Goal: Transaction & Acquisition: Download file/media

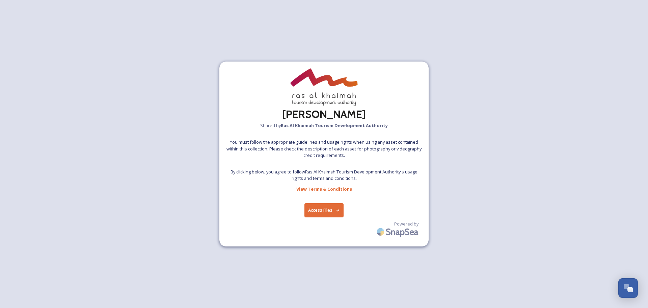
click at [324, 207] on button "Access Files" at bounding box center [325, 210] width 40 height 14
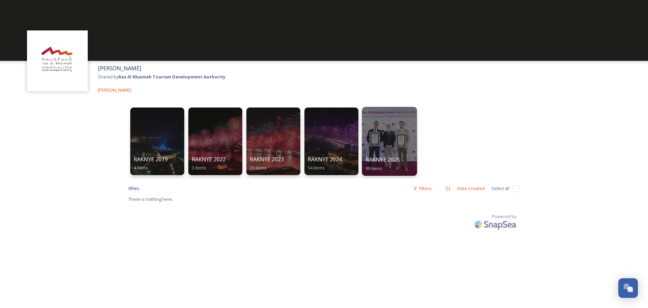
click at [387, 148] on div at bounding box center [389, 141] width 55 height 69
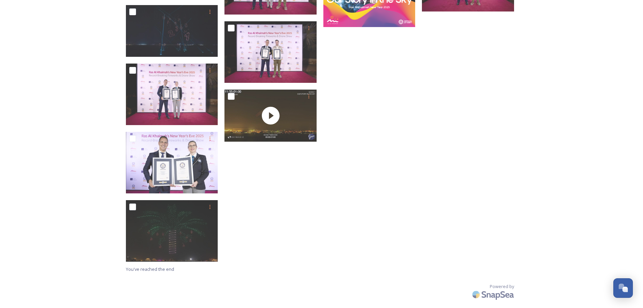
scroll to position [1728, 0]
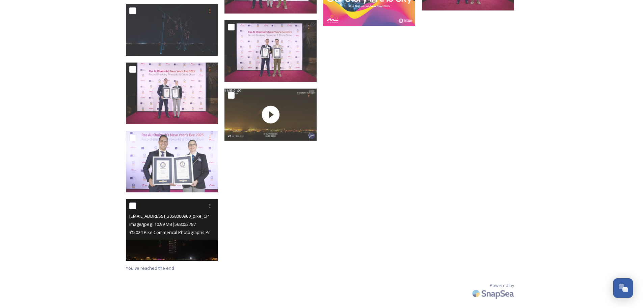
click at [179, 242] on img at bounding box center [172, 229] width 92 height 61
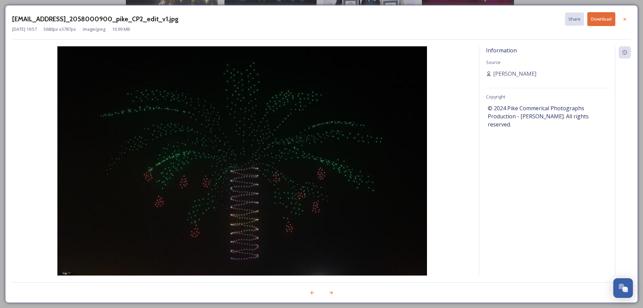
scroll to position [1659, 0]
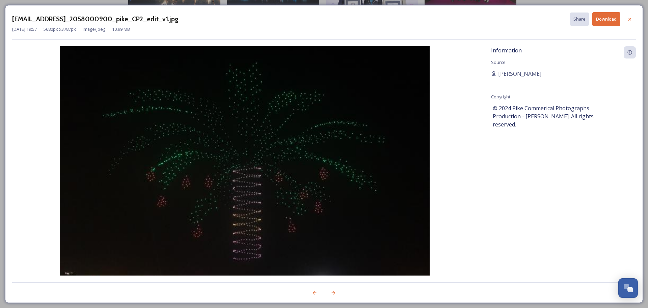
drag, startPoint x: 180, startPoint y: 190, endPoint x: 333, endPoint y: 192, distance: 153.0
click at [333, 192] on img at bounding box center [244, 169] width 465 height 247
click at [608, 20] on button "Download" at bounding box center [607, 19] width 28 height 14
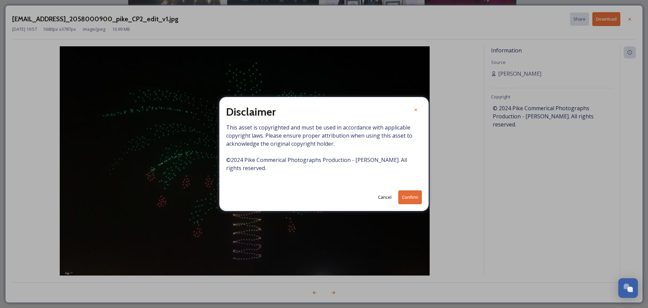
click at [411, 199] on button "Confirm" at bounding box center [410, 197] width 24 height 14
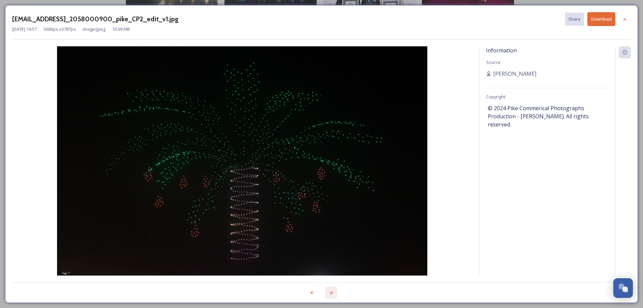
click at [333, 293] on icon at bounding box center [331, 292] width 5 height 5
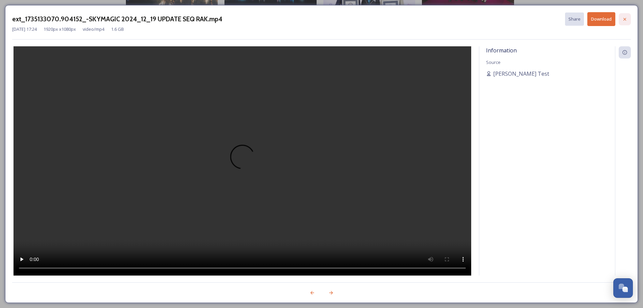
click at [626, 20] on icon at bounding box center [625, 19] width 3 height 3
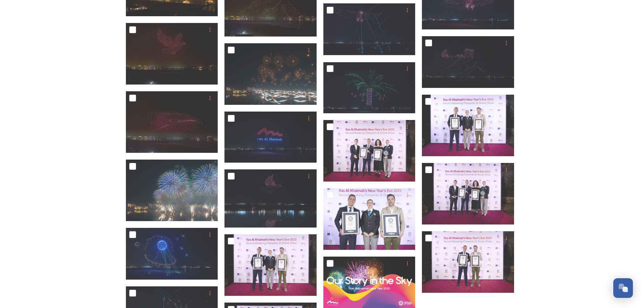
scroll to position [1423, 0]
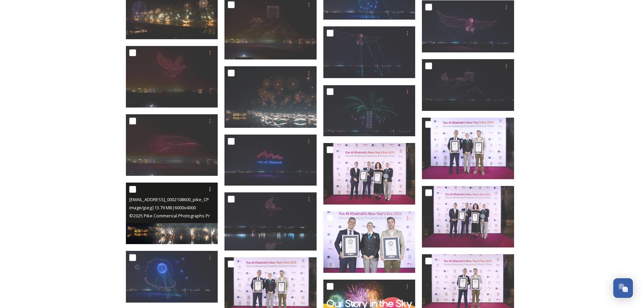
click at [180, 235] on img at bounding box center [172, 212] width 92 height 61
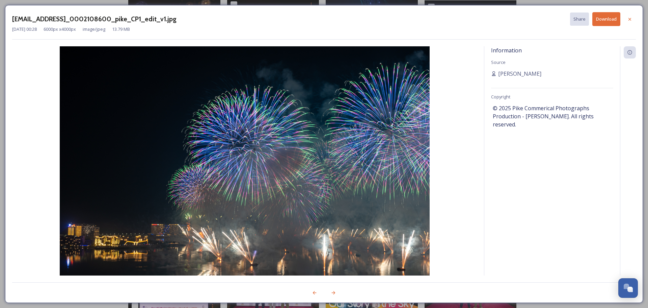
click at [605, 20] on button "Download" at bounding box center [607, 19] width 28 height 14
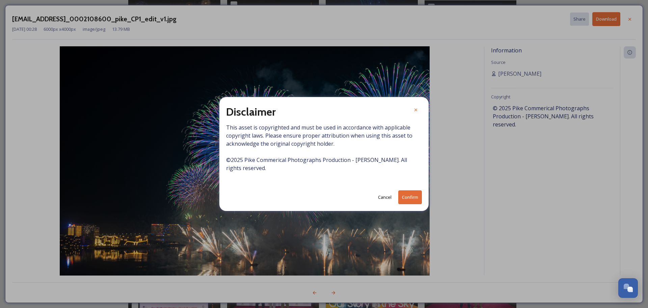
click at [413, 198] on button "Confirm" at bounding box center [410, 197] width 24 height 14
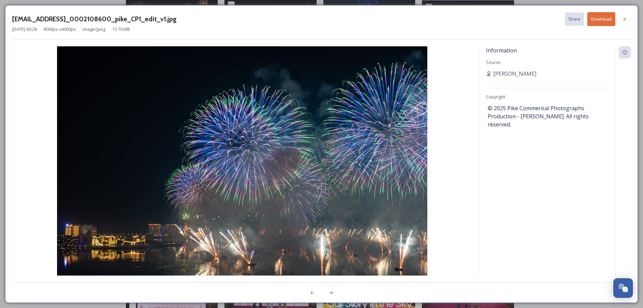
click at [605, 20] on button "Download" at bounding box center [601, 19] width 28 height 14
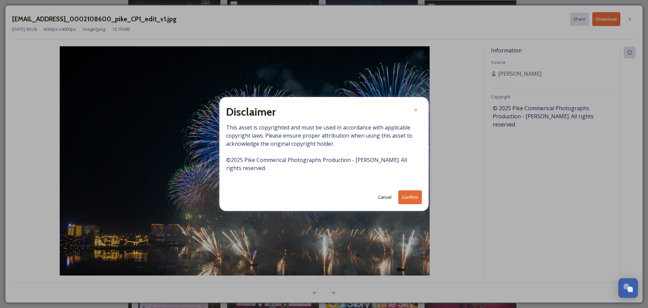
click at [384, 196] on button "Cancel" at bounding box center [385, 196] width 20 height 13
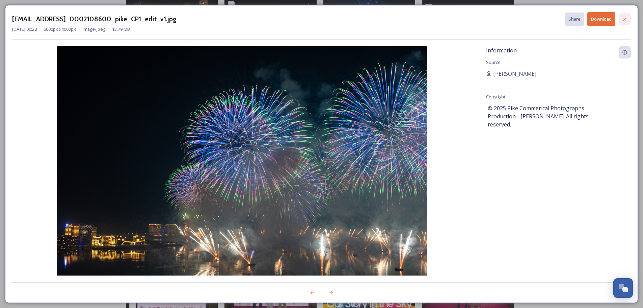
click at [624, 19] on icon at bounding box center [624, 19] width 5 height 5
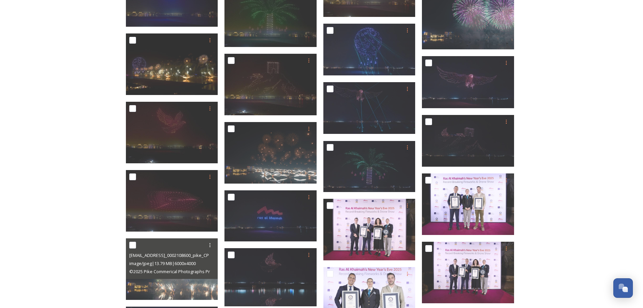
scroll to position [1356, 0]
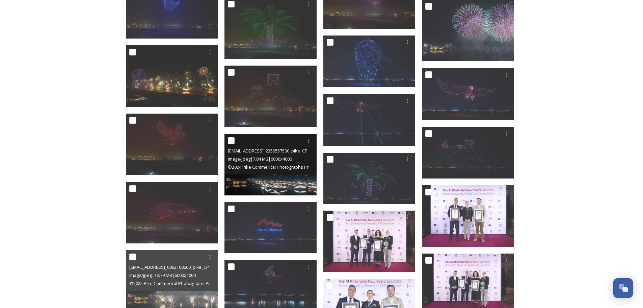
click at [279, 175] on img at bounding box center [271, 164] width 92 height 61
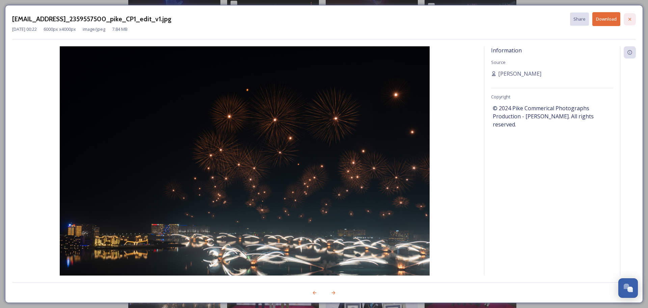
click at [631, 18] on icon at bounding box center [629, 19] width 5 height 5
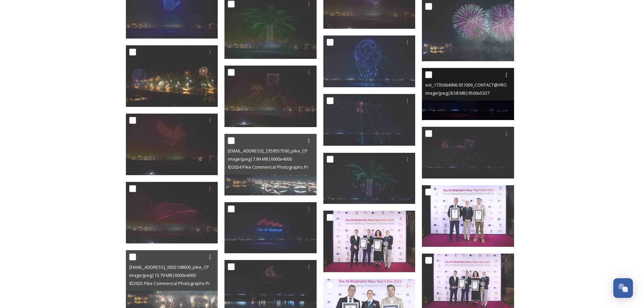
click at [462, 108] on img at bounding box center [468, 94] width 92 height 52
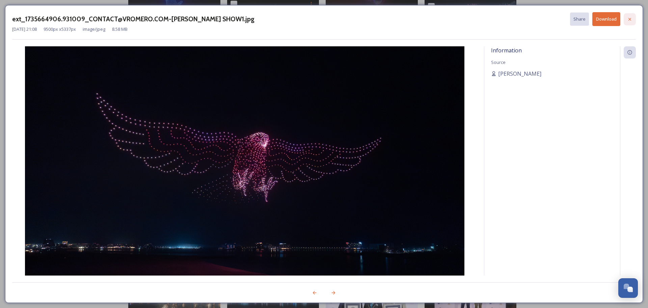
click at [633, 18] on div at bounding box center [630, 19] width 12 height 12
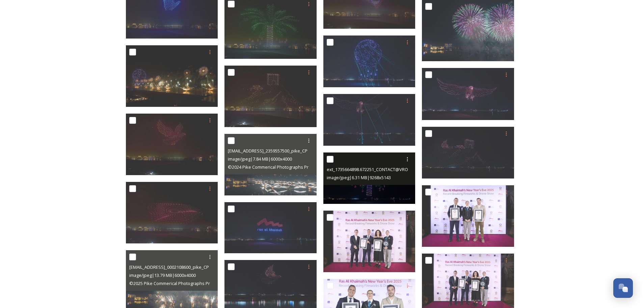
scroll to position [1322, 0]
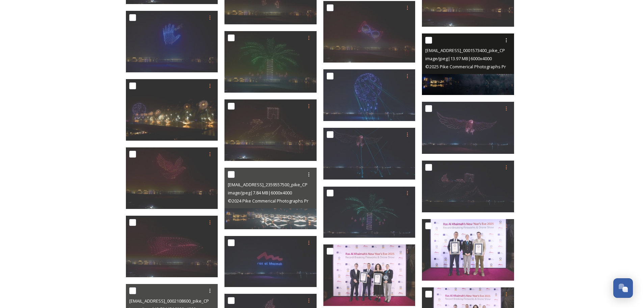
click at [458, 78] on img at bounding box center [468, 63] width 92 height 61
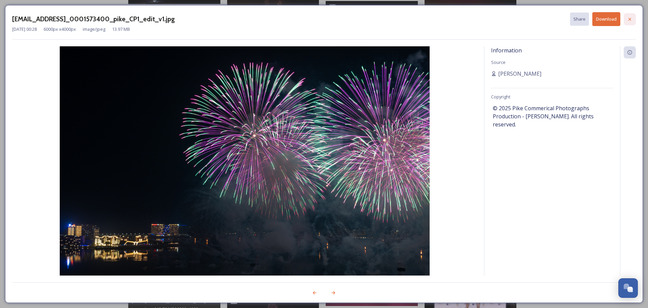
click at [628, 19] on icon at bounding box center [629, 19] width 5 height 5
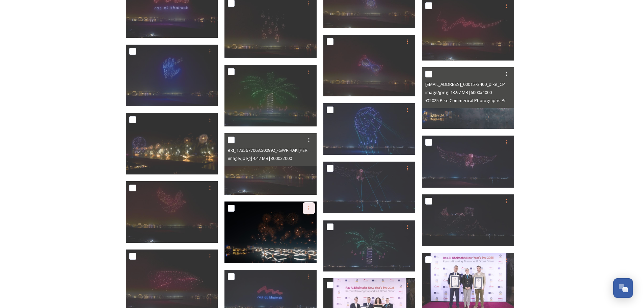
scroll to position [1254, 0]
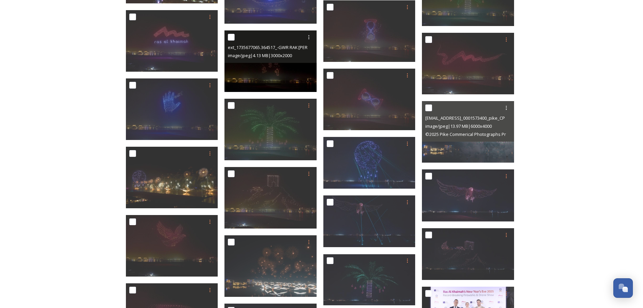
click at [263, 81] on img at bounding box center [271, 60] width 92 height 61
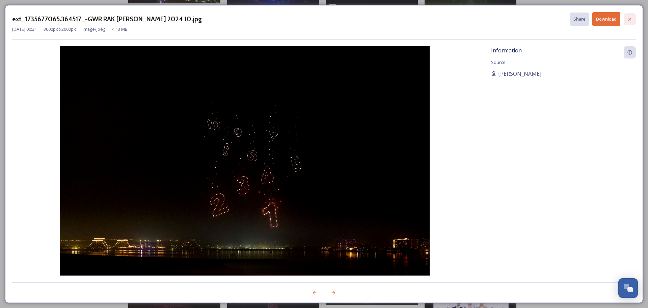
click at [629, 19] on icon at bounding box center [629, 19] width 5 height 5
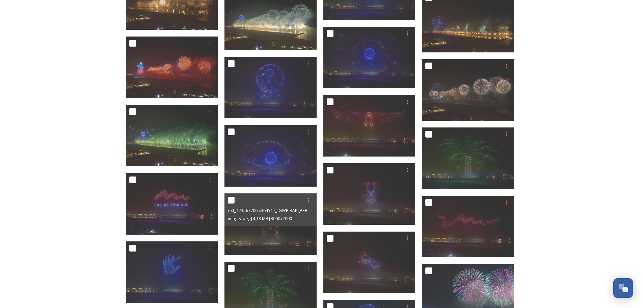
scroll to position [1085, 0]
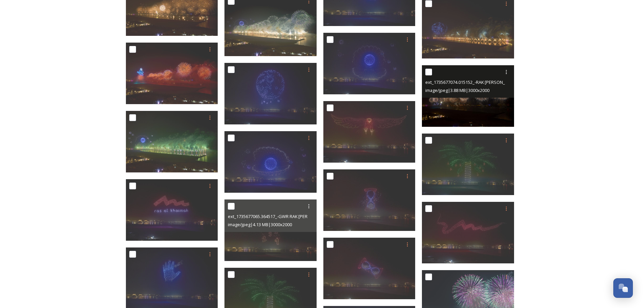
click at [481, 110] on img at bounding box center [468, 95] width 92 height 61
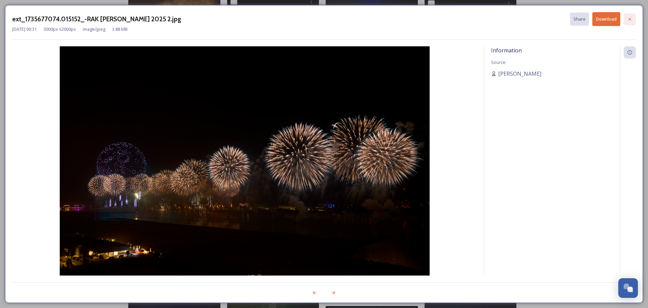
click at [629, 21] on icon at bounding box center [629, 19] width 5 height 5
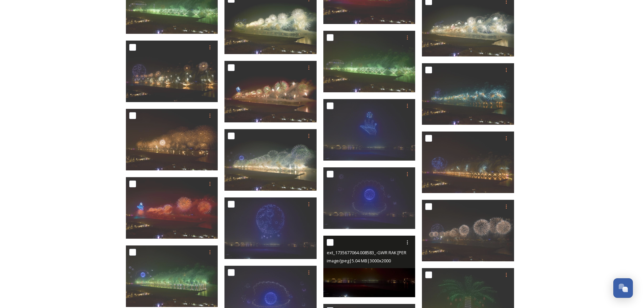
scroll to position [950, 0]
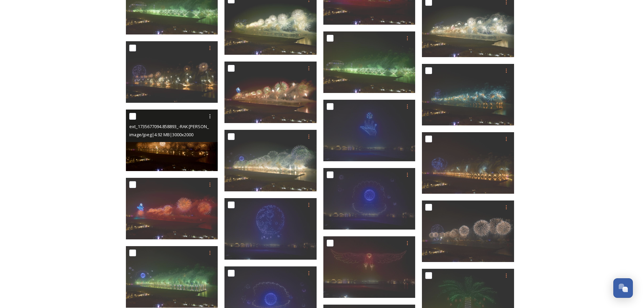
click at [178, 162] on img at bounding box center [172, 139] width 92 height 61
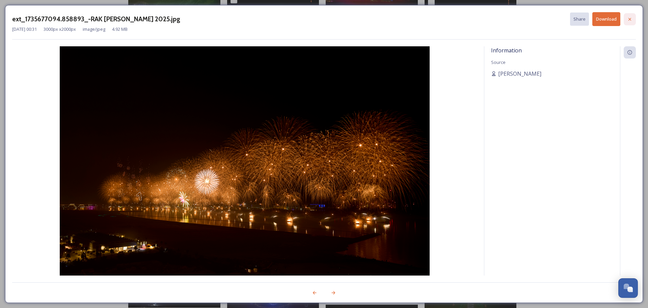
click at [627, 20] on icon at bounding box center [629, 19] width 5 height 5
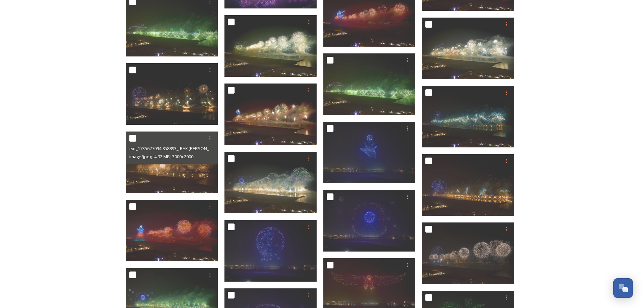
scroll to position [917, 0]
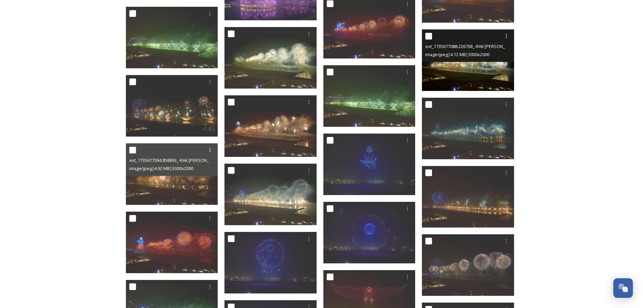
click at [476, 74] on img at bounding box center [468, 59] width 92 height 61
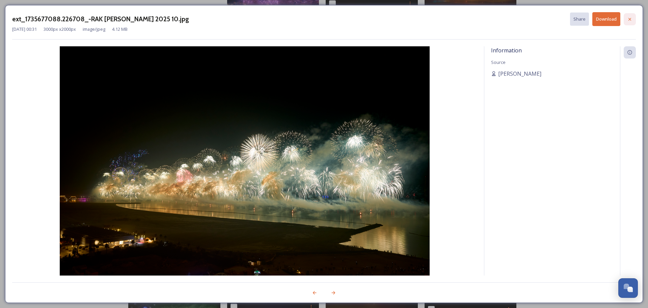
click at [629, 20] on icon at bounding box center [630, 19] width 3 height 3
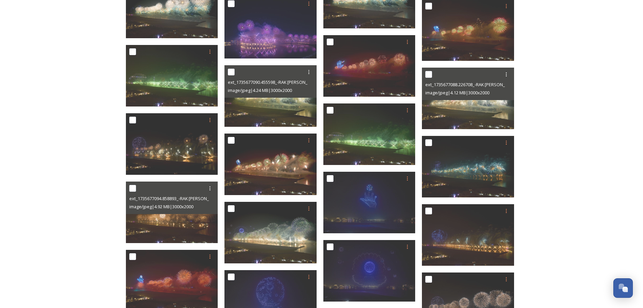
scroll to position [815, 0]
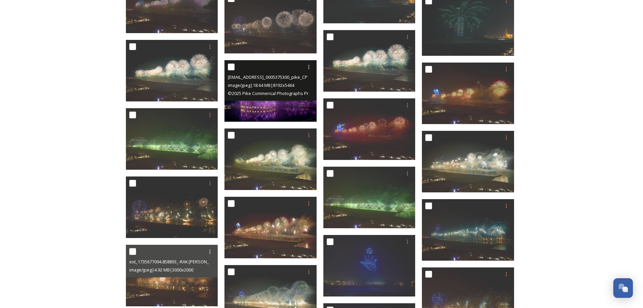
click at [295, 109] on img at bounding box center [271, 90] width 92 height 61
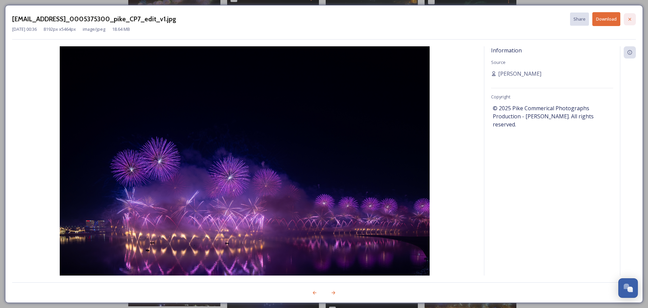
click at [631, 19] on icon at bounding box center [629, 19] width 5 height 5
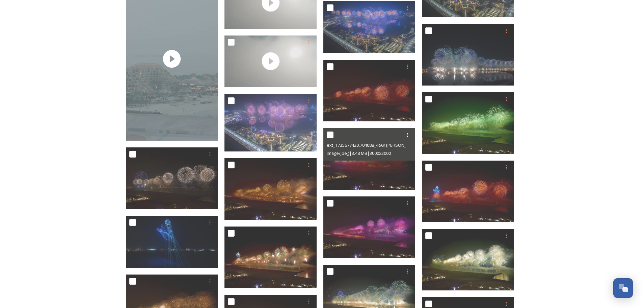
scroll to position [343, 0]
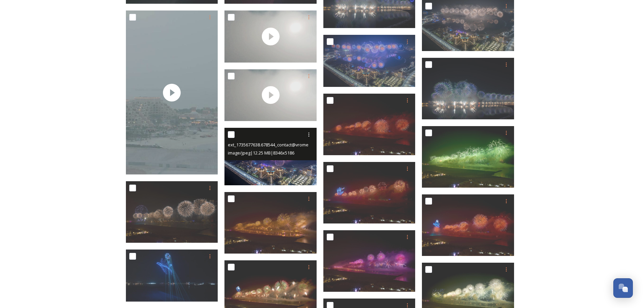
click at [280, 175] on img at bounding box center [271, 156] width 92 height 57
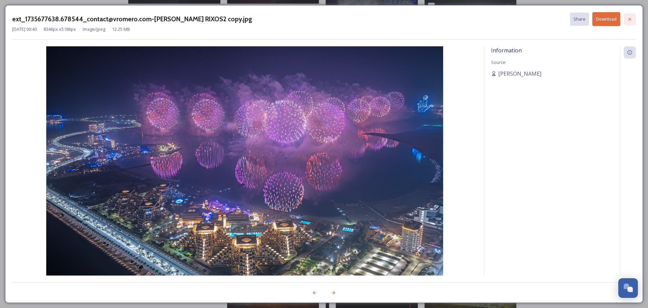
click at [632, 18] on icon at bounding box center [629, 19] width 5 height 5
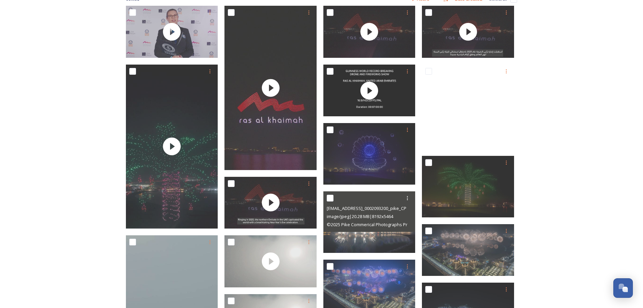
scroll to position [106, 0]
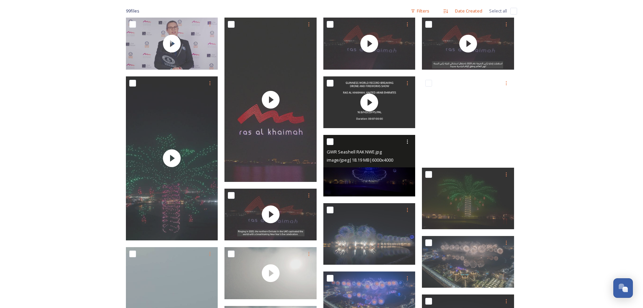
click at [364, 182] on img at bounding box center [369, 165] width 92 height 61
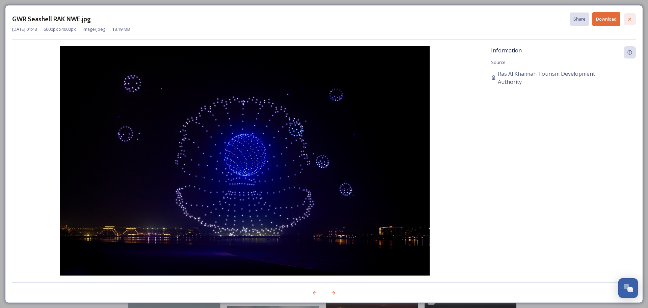
click at [629, 18] on icon at bounding box center [630, 19] width 3 height 3
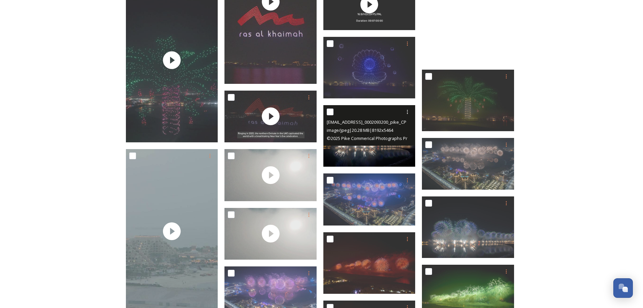
scroll to position [208, 0]
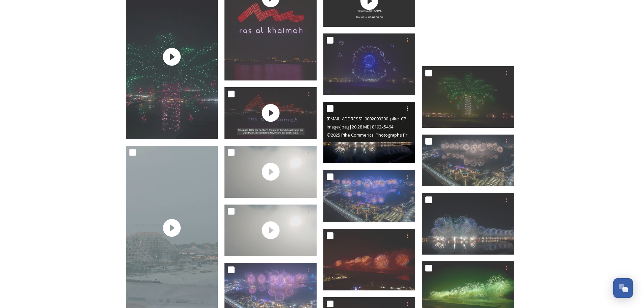
click at [361, 155] on img at bounding box center [369, 132] width 92 height 61
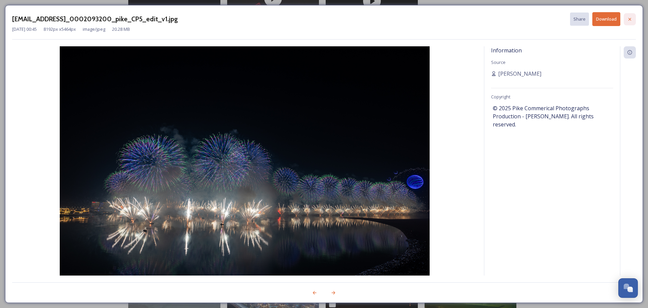
click at [628, 21] on icon at bounding box center [629, 19] width 5 height 5
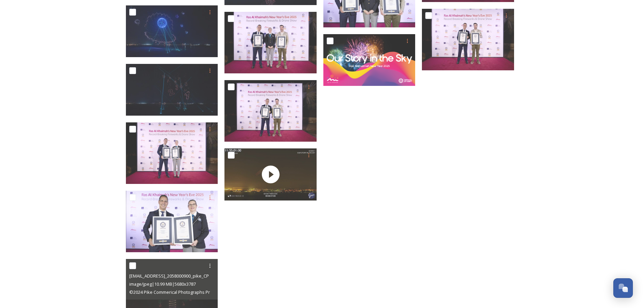
scroll to position [1559, 0]
